Goal: Navigation & Orientation: Find specific page/section

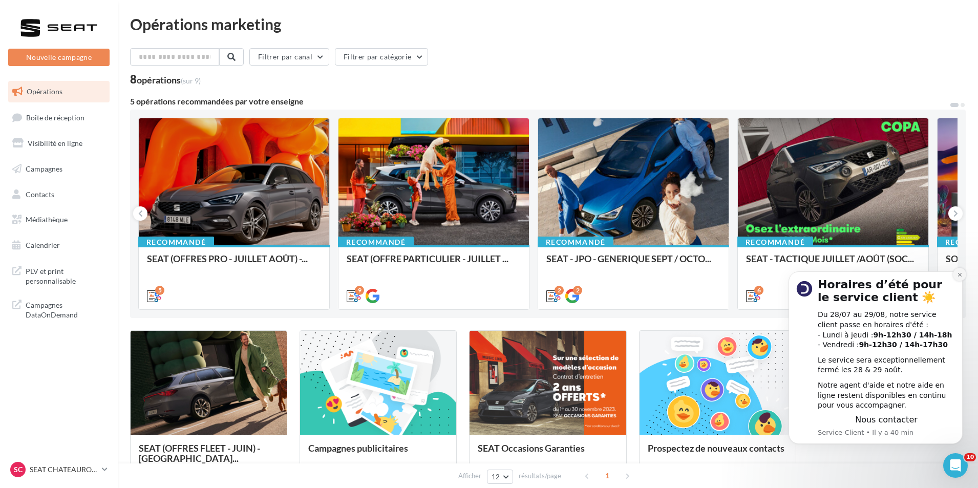
click at [958, 275] on icon "Dismiss notification" at bounding box center [960, 275] width 6 height 6
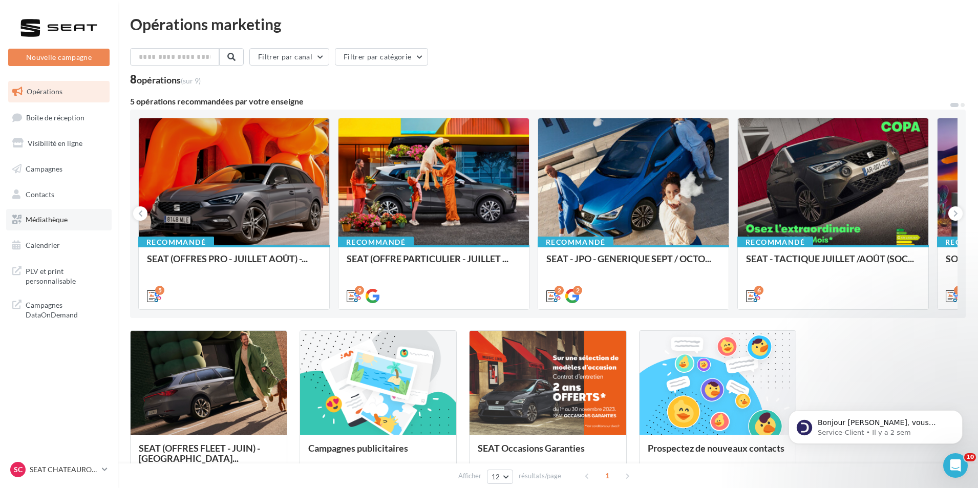
click at [57, 226] on link "Médiathèque" at bounding box center [59, 220] width 106 height 22
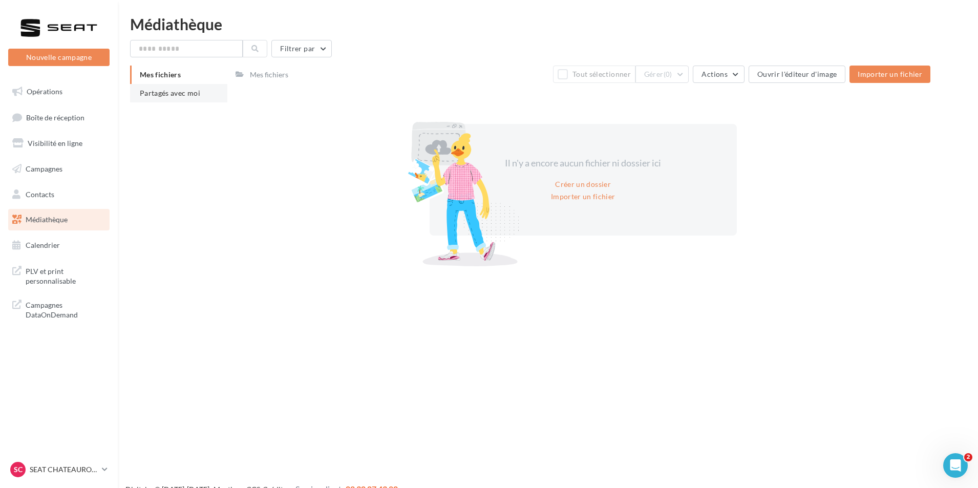
click at [190, 90] on span "Partagés avec moi" at bounding box center [170, 93] width 60 height 9
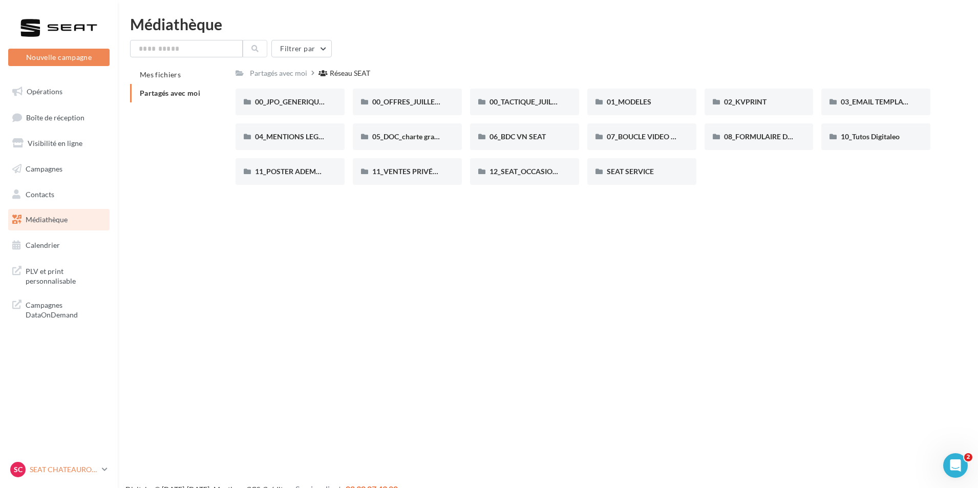
click at [68, 469] on p "SEAT CHATEAUROUX" at bounding box center [64, 470] width 68 height 10
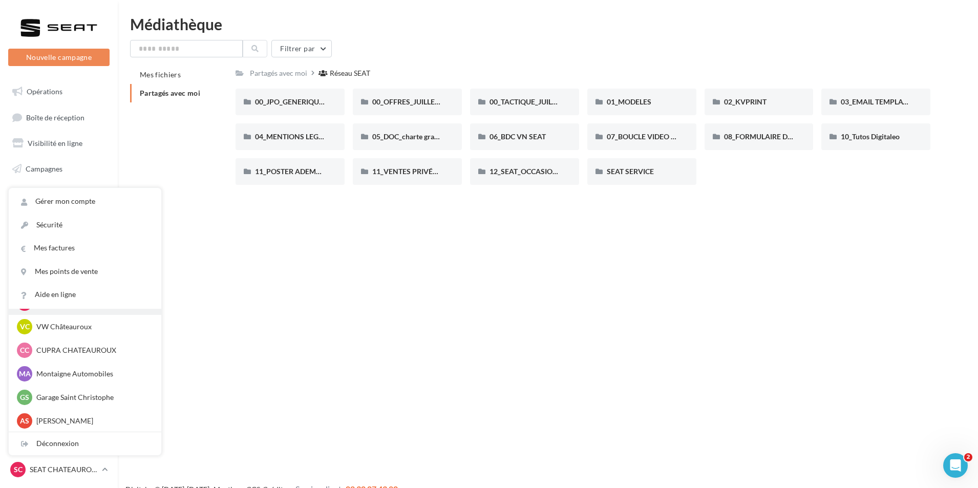
scroll to position [71, 0]
click at [112, 377] on p "Montaigne Automobiles" at bounding box center [92, 373] width 113 height 10
